Goal: Browse casually: Explore the website without a specific task or goal

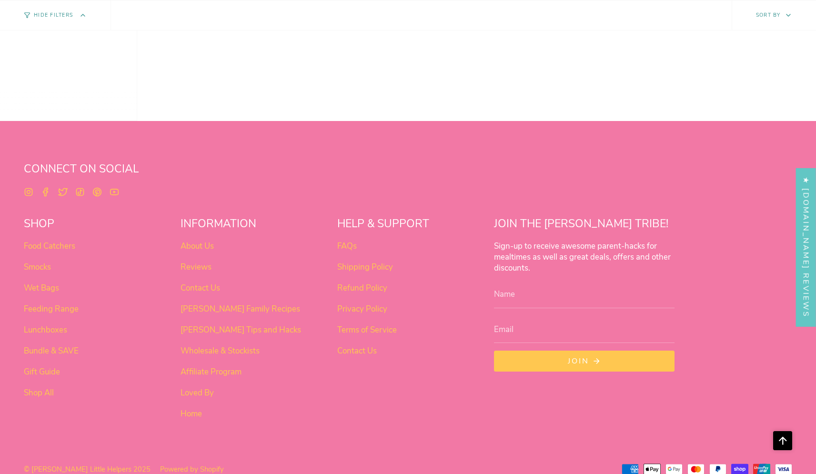
scroll to position [789, 0]
